Goal: Task Accomplishment & Management: Manage account settings

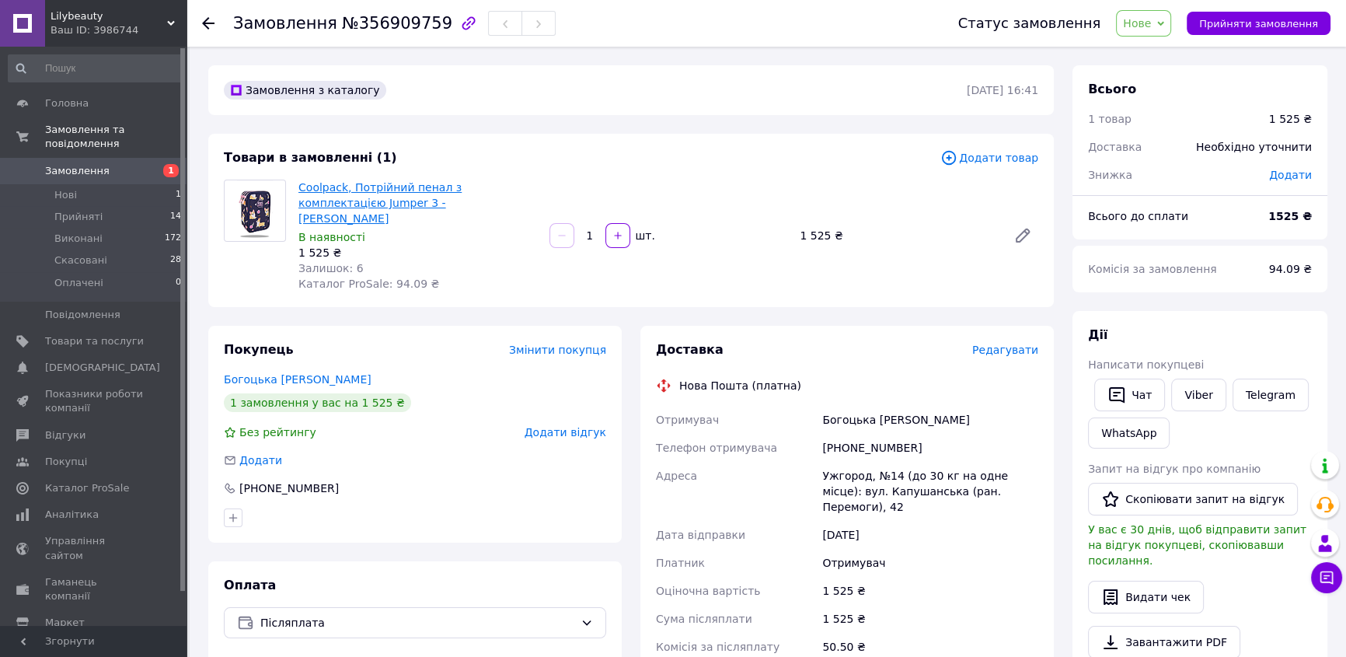
click at [328, 186] on link "Coolpack, Потрійний пенал з комплектацією Jumper 3 - [PERSON_NAME]" at bounding box center [379, 203] width 163 height 44
click at [209, 28] on use at bounding box center [208, 23] width 12 height 12
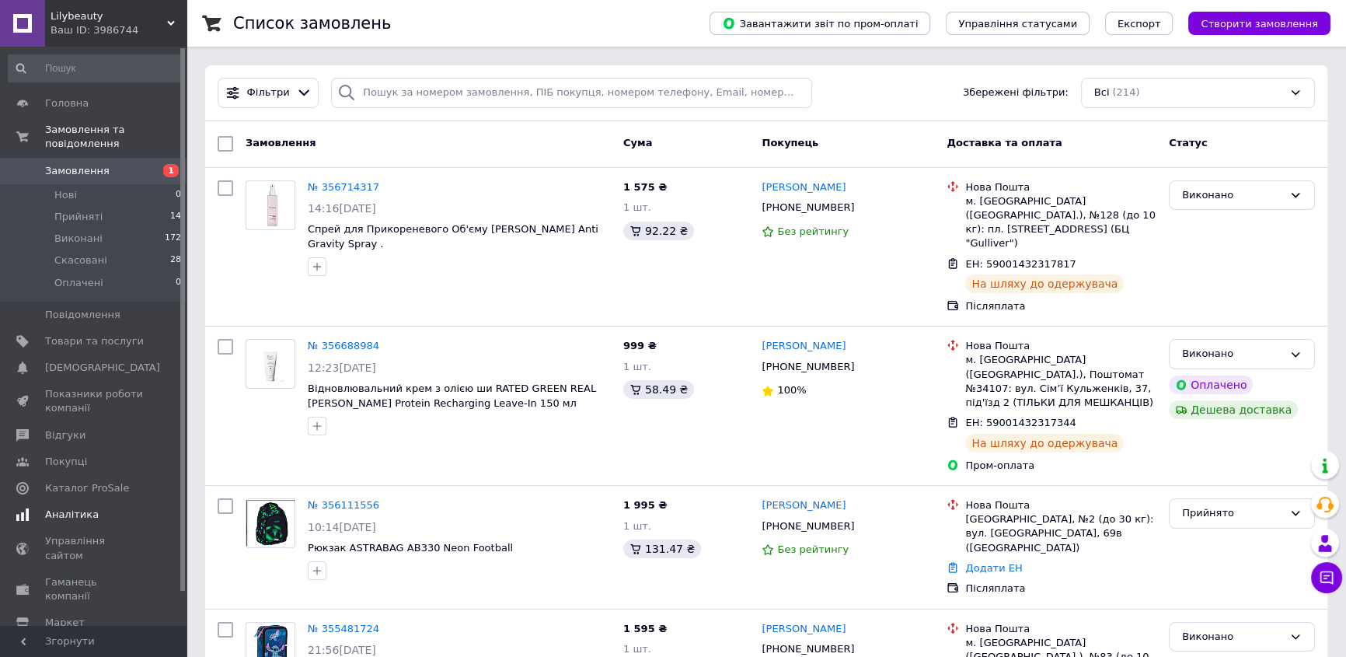
click at [76, 508] on span "Аналітика" at bounding box center [72, 515] width 54 height 14
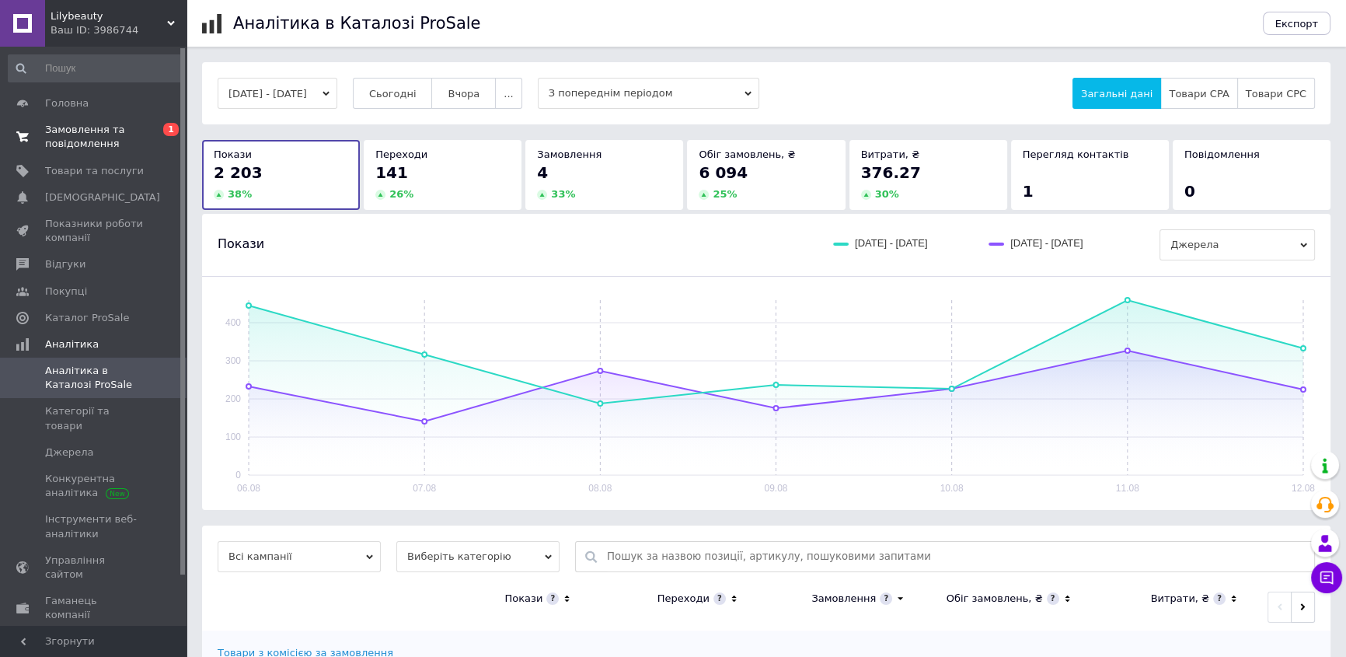
click at [91, 131] on span "Замовлення та повідомлення" at bounding box center [94, 137] width 99 height 28
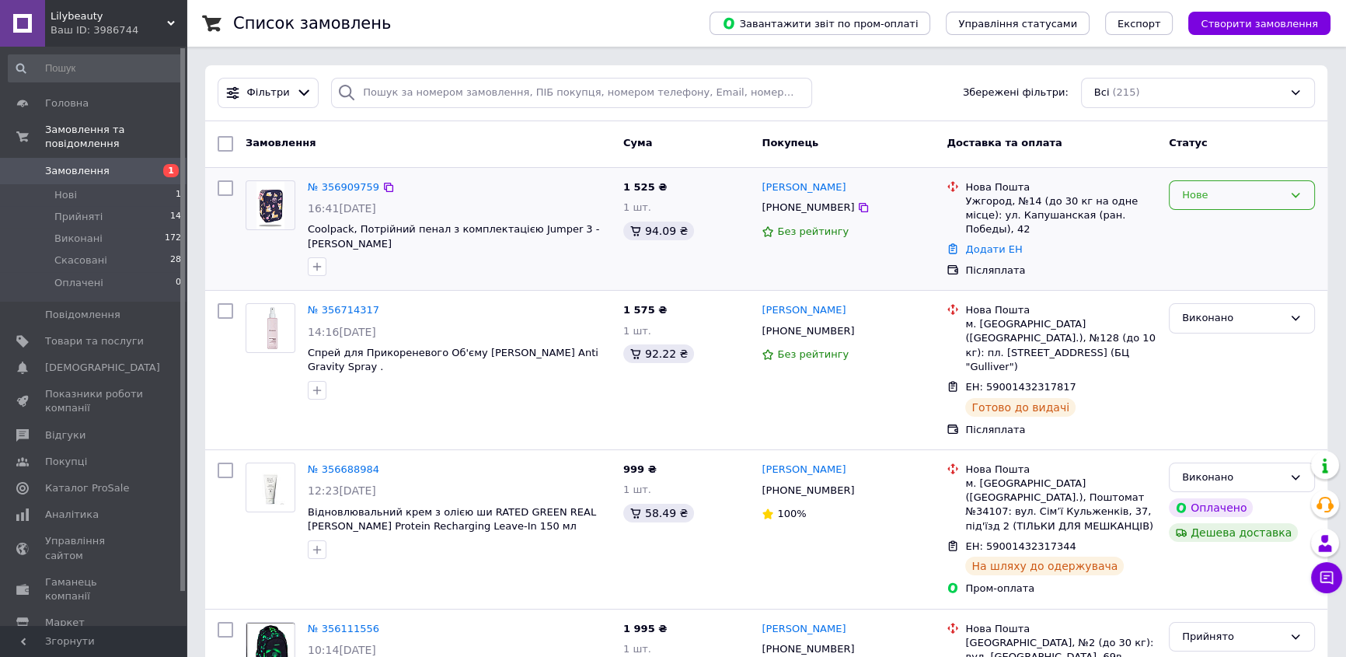
click at [1296, 194] on icon at bounding box center [1295, 195] width 12 height 12
click at [1211, 232] on li "Прийнято" at bounding box center [1242, 227] width 145 height 29
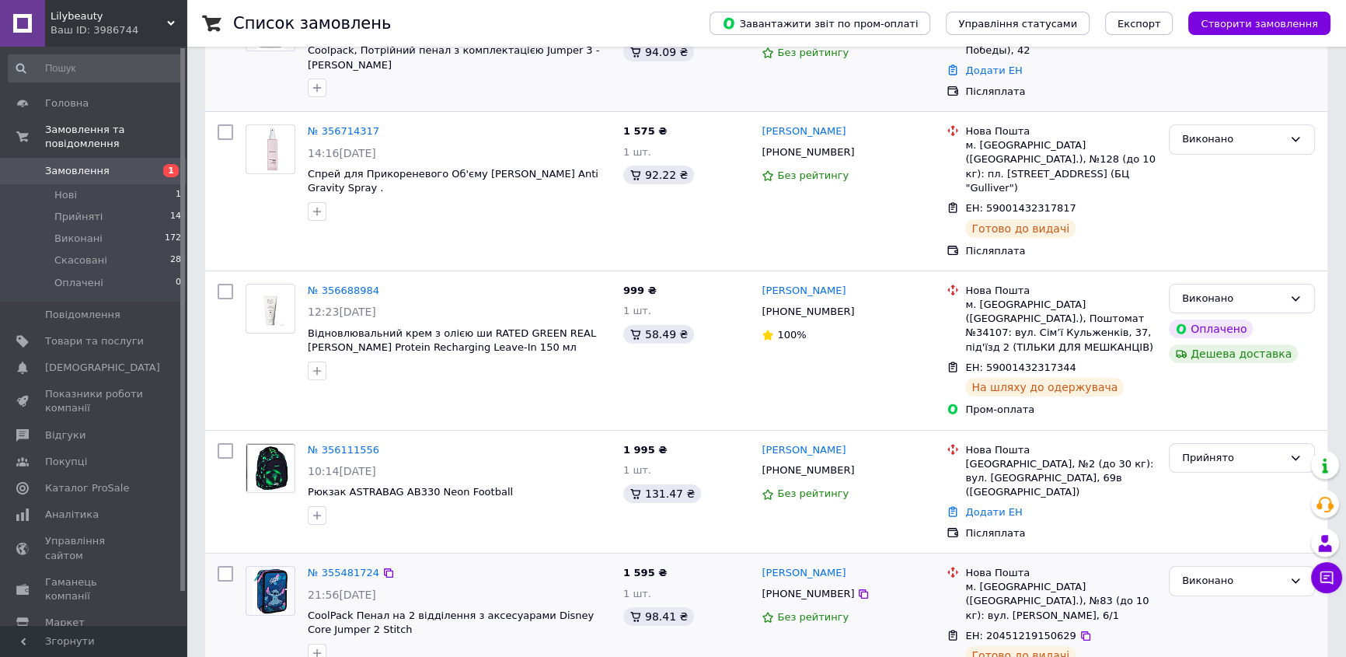
scroll to position [211, 0]
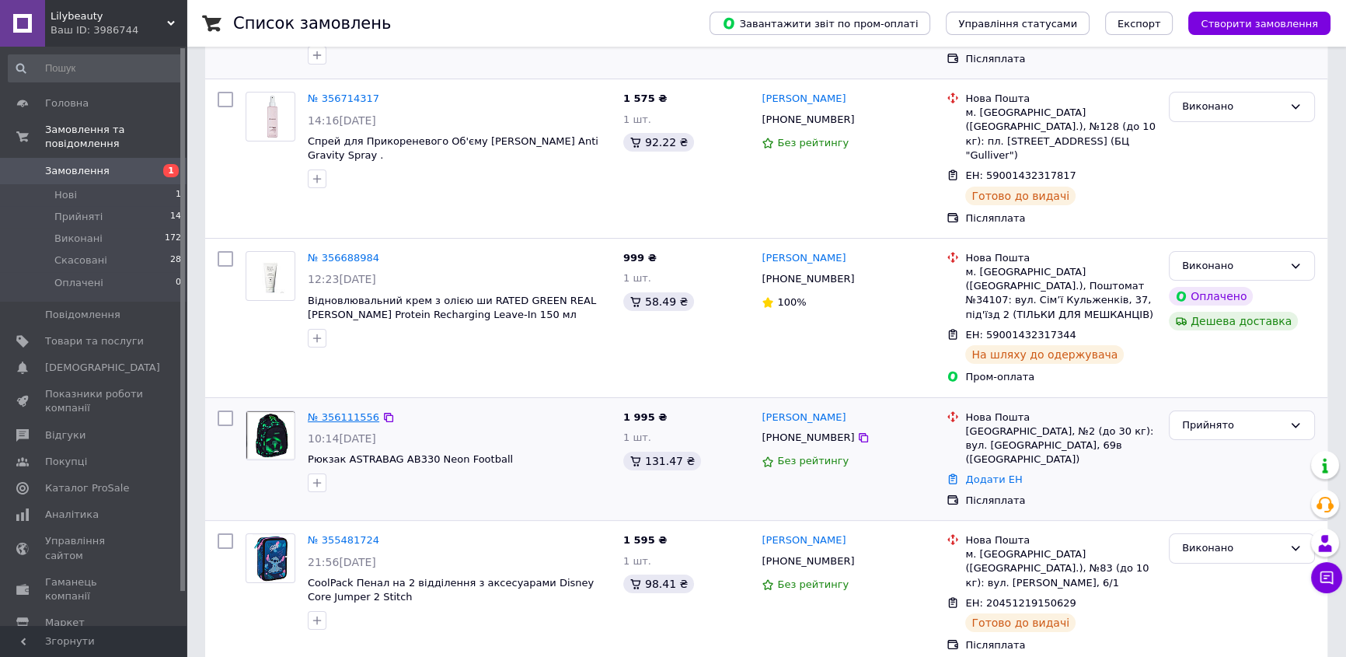
click at [323, 411] on link "№ 356111556" at bounding box center [344, 417] width 72 height 12
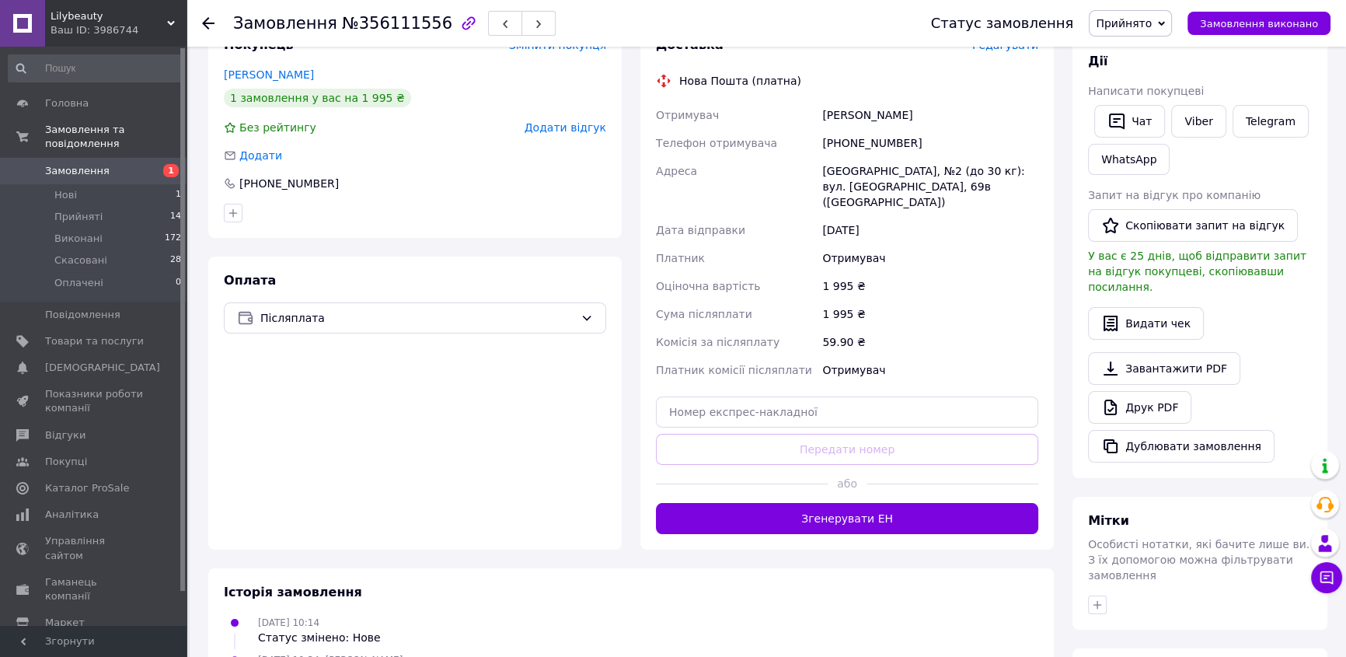
scroll to position [282, 0]
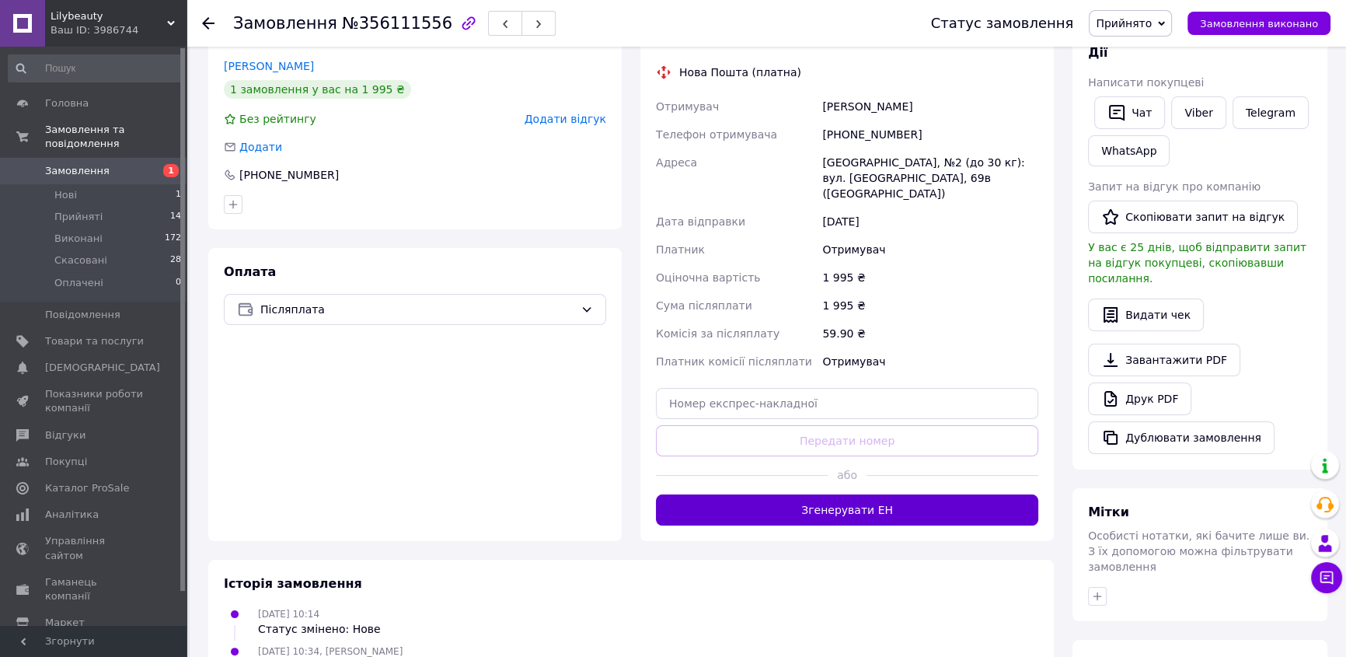
click at [801, 497] on button "Згенерувати ЕН" at bounding box center [847, 509] width 382 height 31
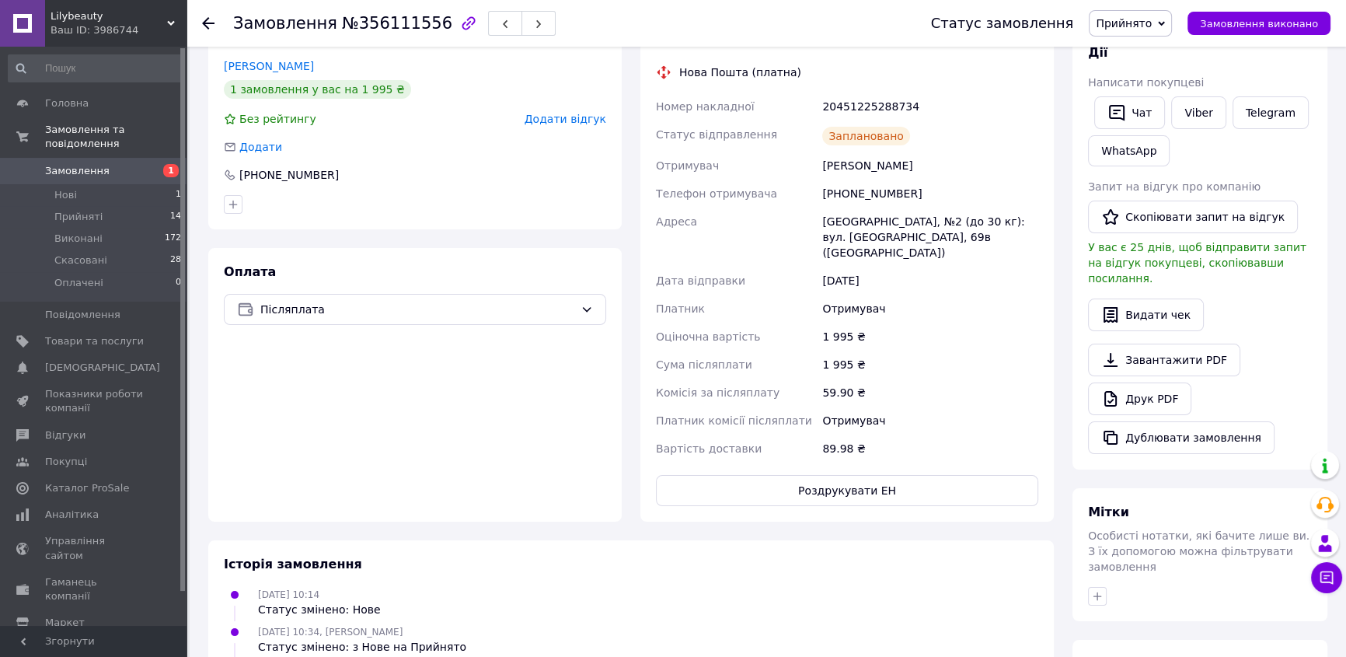
click at [212, 19] on icon at bounding box center [208, 23] width 12 height 12
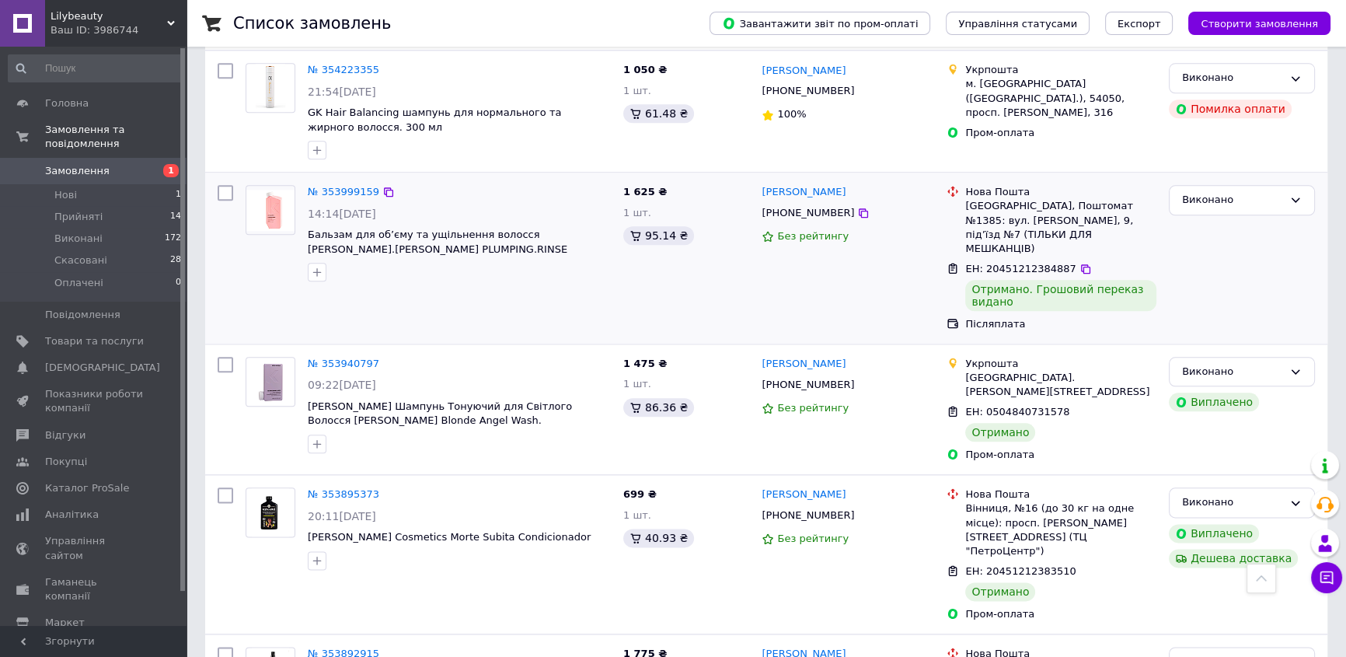
scroll to position [1935, 0]
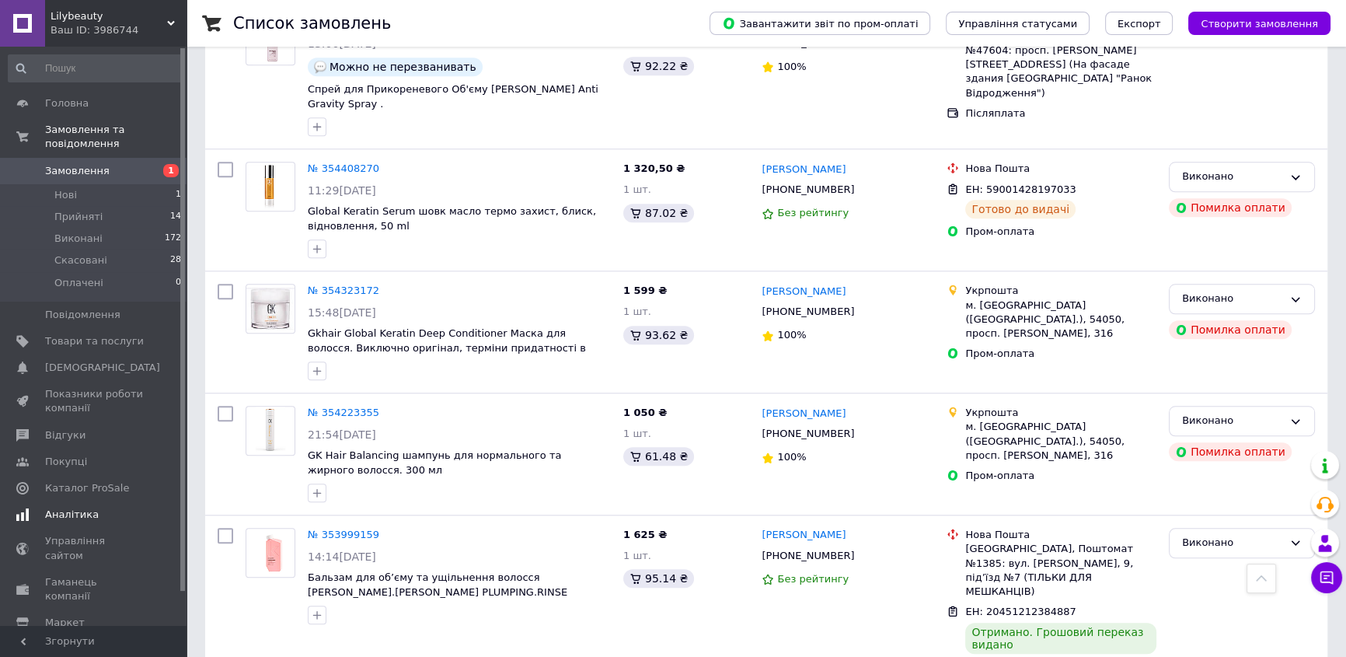
click at [51, 508] on span "Аналітика" at bounding box center [72, 515] width 54 height 14
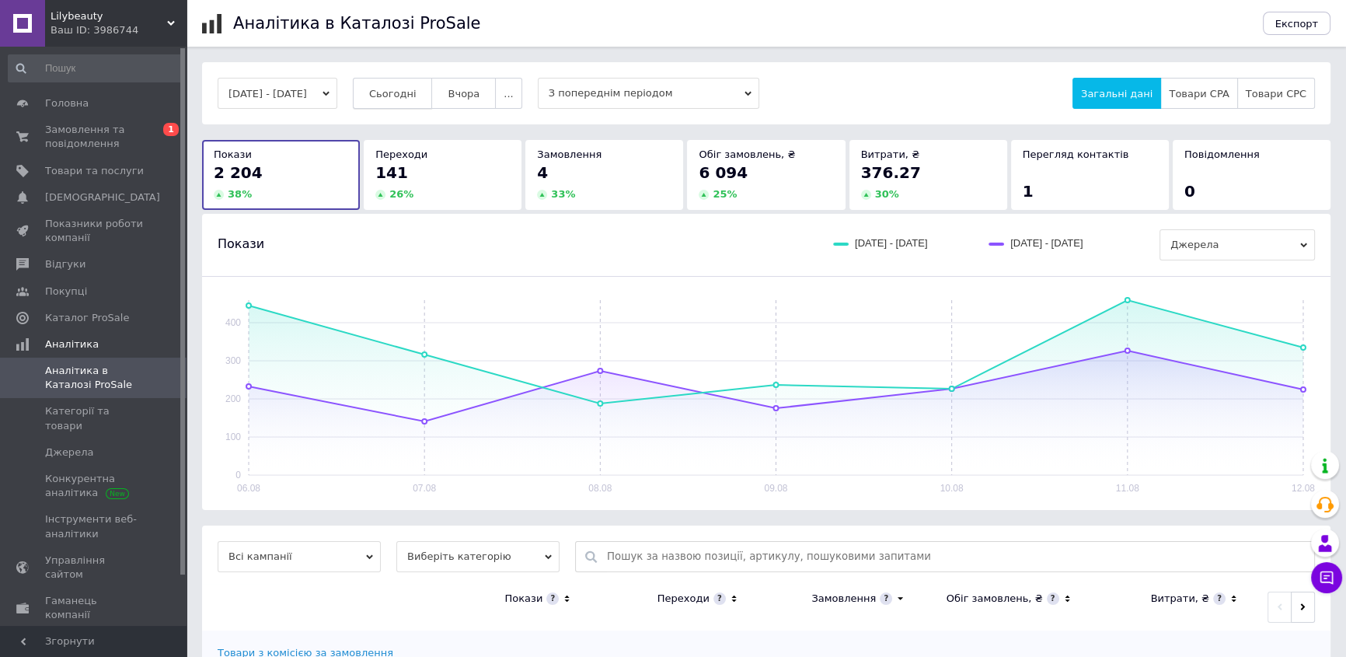
click at [409, 92] on span "Сьогодні" at bounding box center [392, 94] width 47 height 12
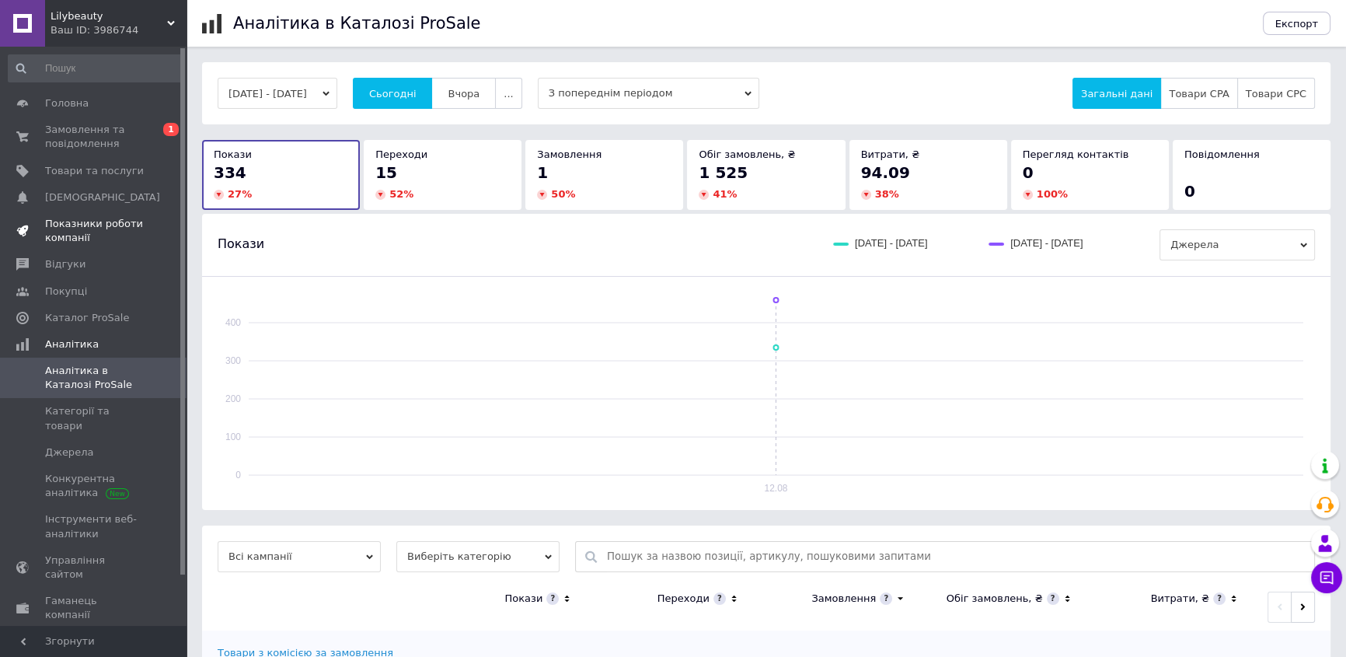
click at [74, 224] on span "Показники роботи компанії" at bounding box center [94, 231] width 99 height 28
click at [64, 233] on span "Показники роботи компанії" at bounding box center [94, 231] width 99 height 28
